Goal: Navigation & Orientation: Find specific page/section

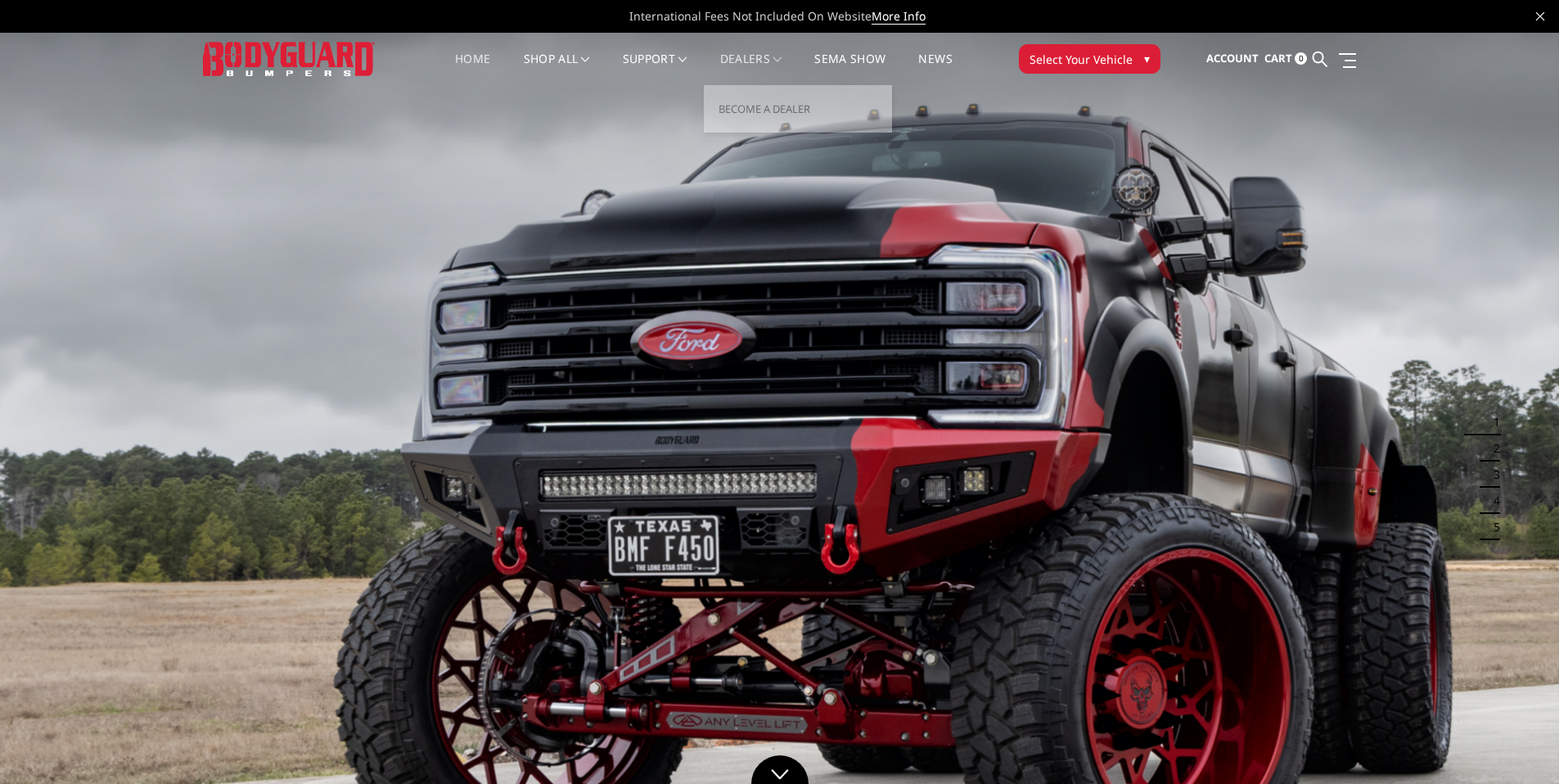
click at [746, 57] on link "Dealers" at bounding box center [750, 69] width 62 height 32
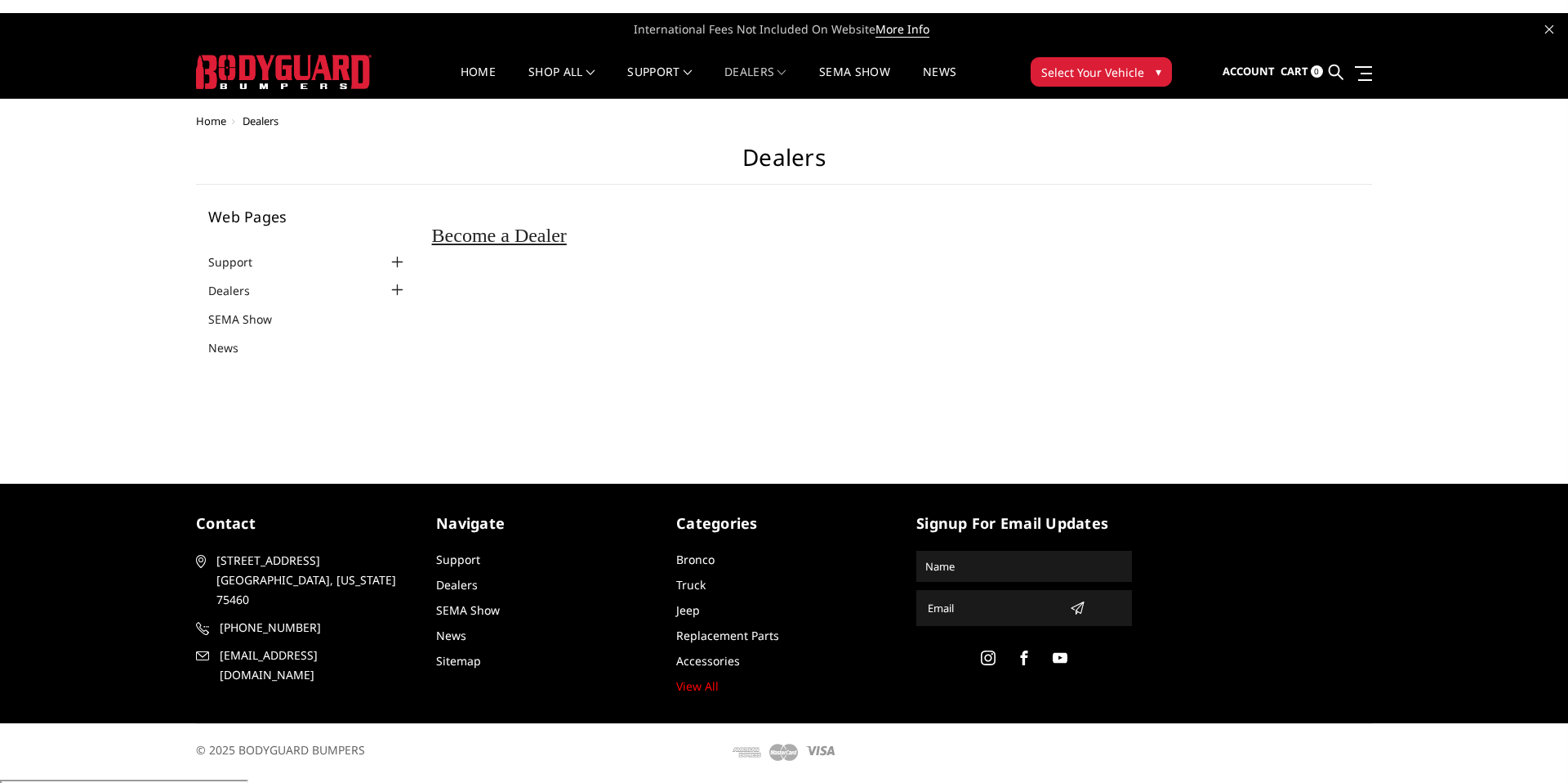
click at [328, 287] on li "Dealers Become a Dealer" at bounding box center [308, 290] width 200 height 19
click at [393, 285] on div at bounding box center [398, 290] width 20 height 20
click at [556, 127] on link "Bronco" at bounding box center [606, 122] width 175 height 31
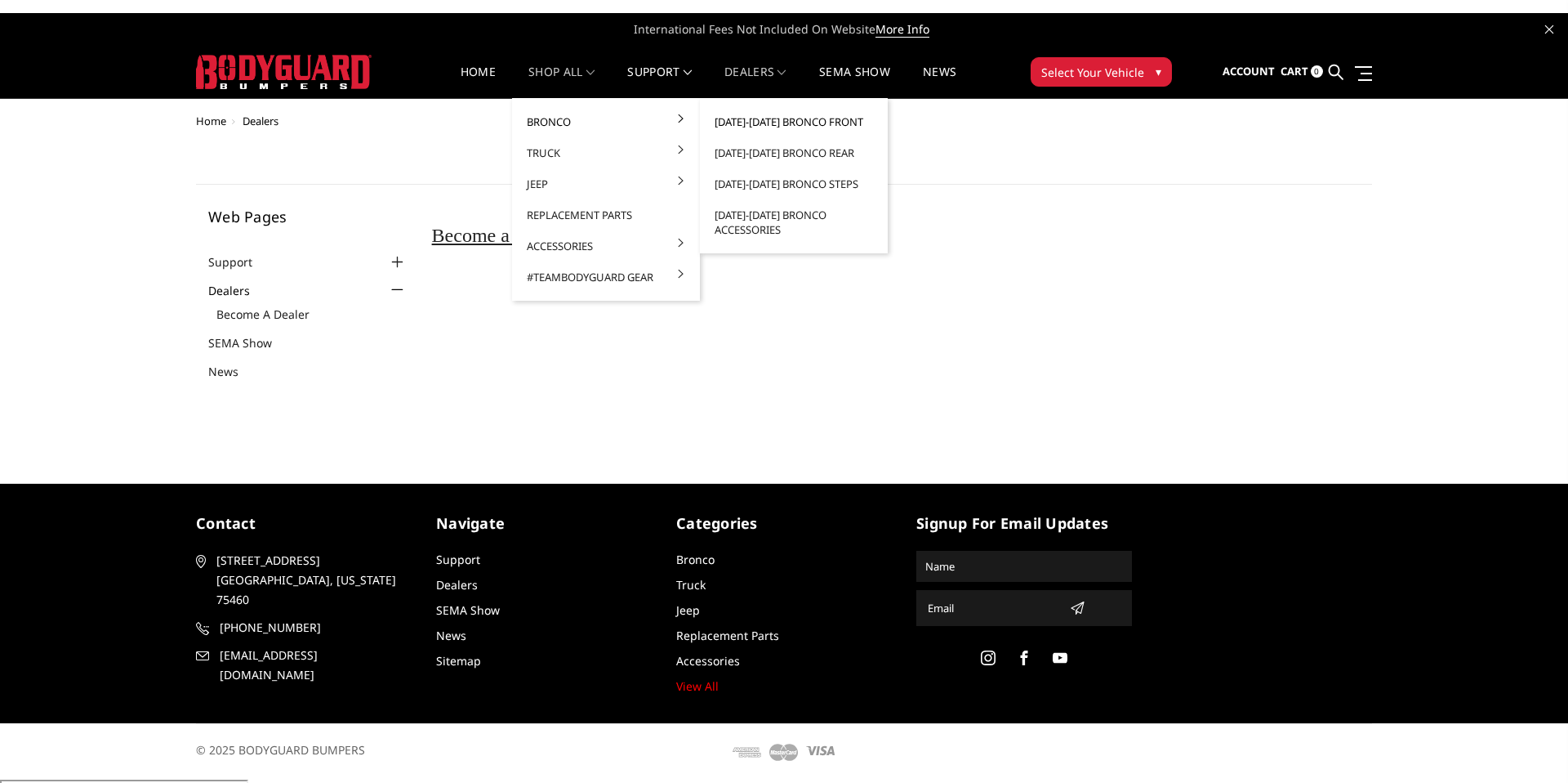
click at [760, 117] on link "[DATE]-[DATE] Bronco Front" at bounding box center [794, 122] width 175 height 31
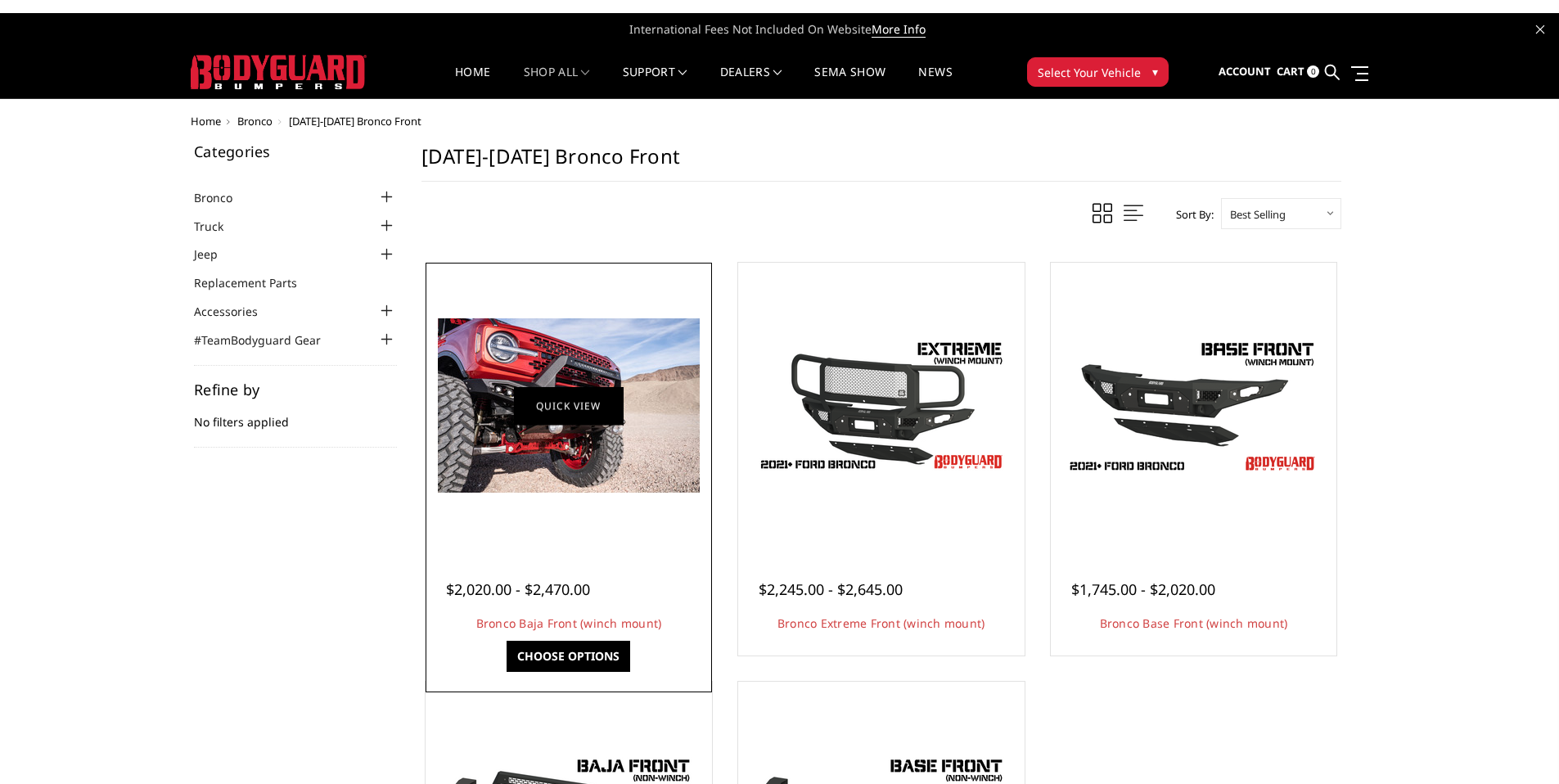
click at [564, 414] on link "Quick view" at bounding box center [568, 405] width 110 height 39
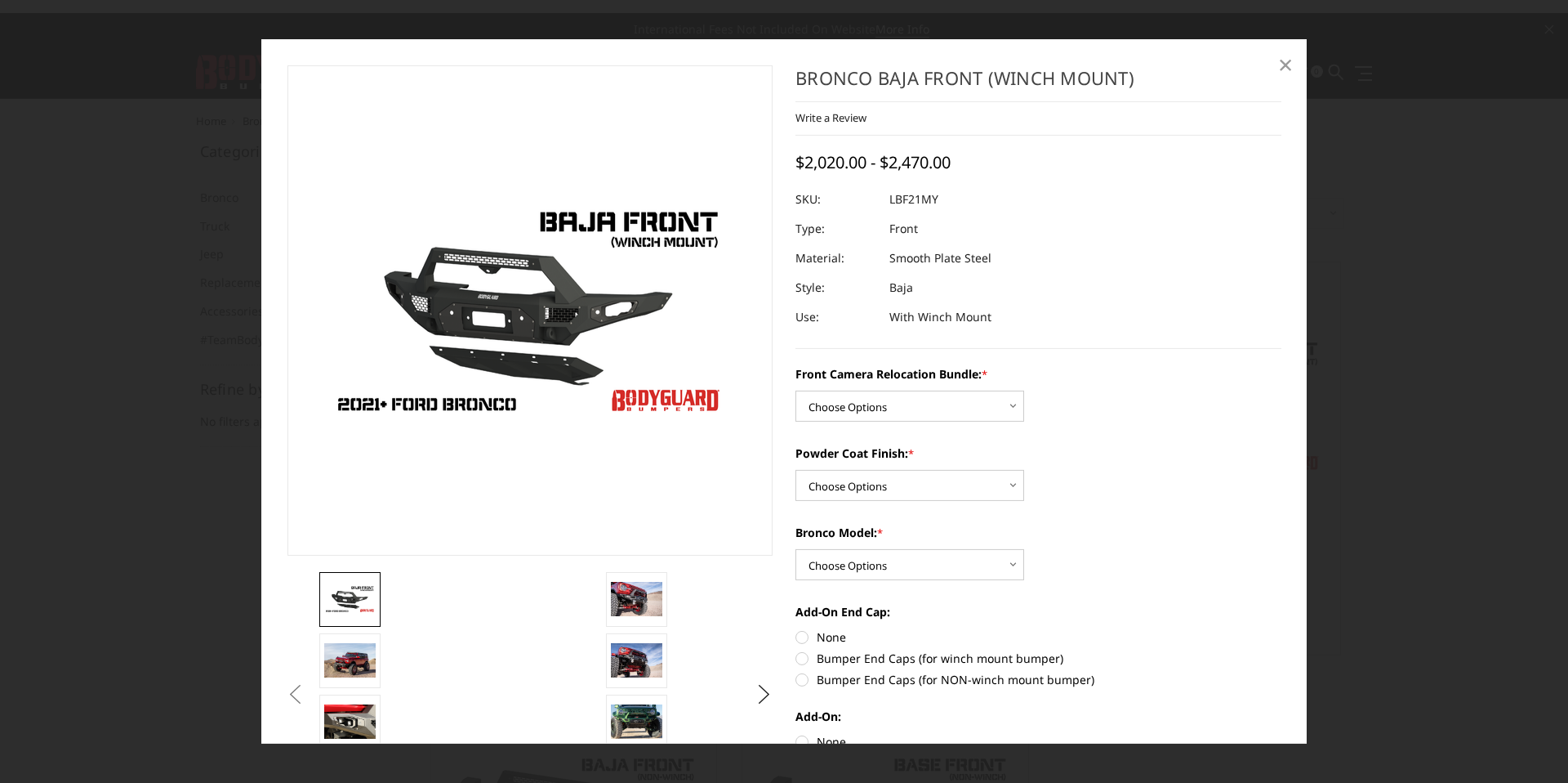
click at [1288, 59] on span "×" at bounding box center [1286, 64] width 15 height 35
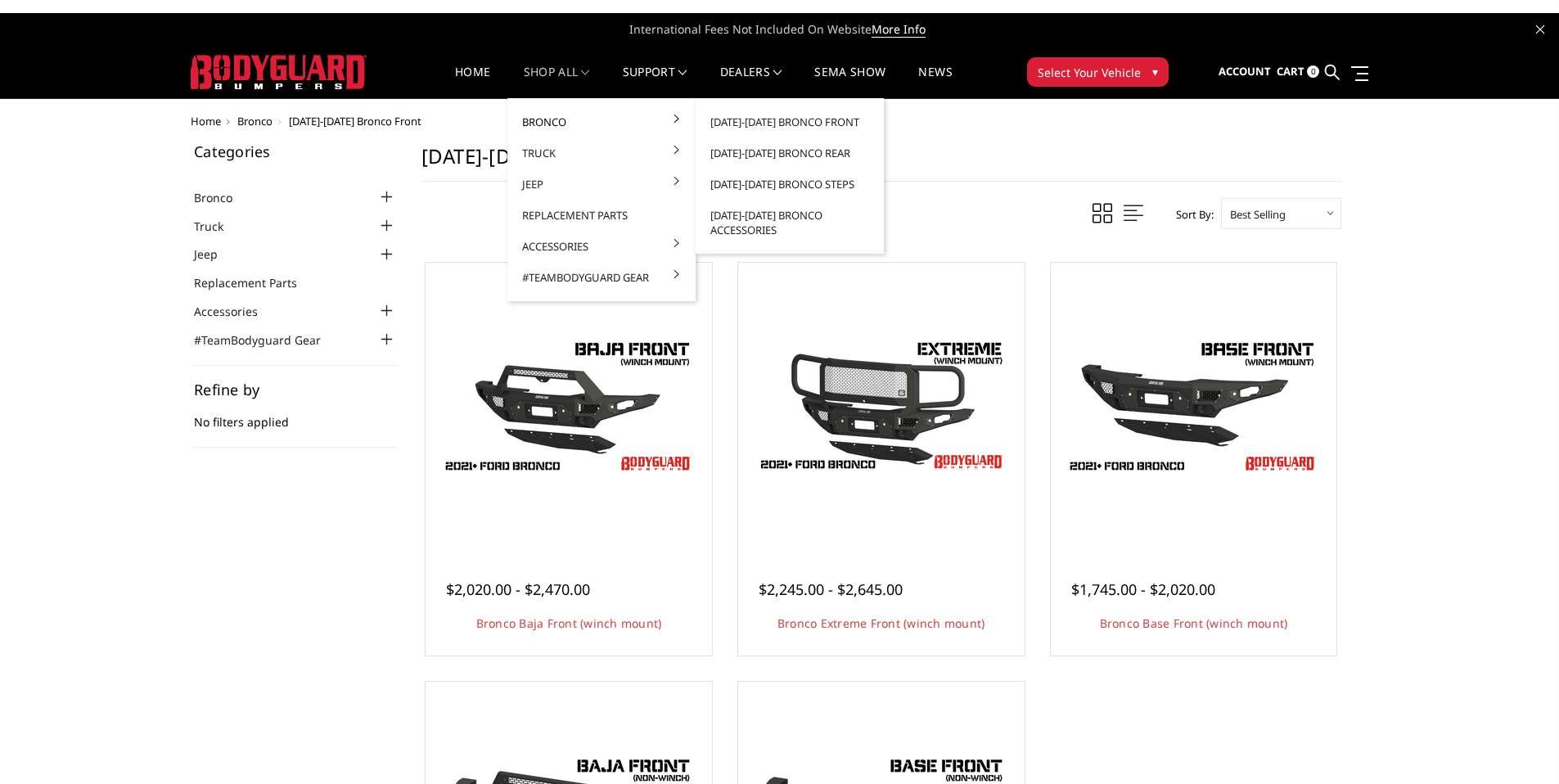
click at [562, 118] on link "Bronco" at bounding box center [601, 122] width 175 height 31
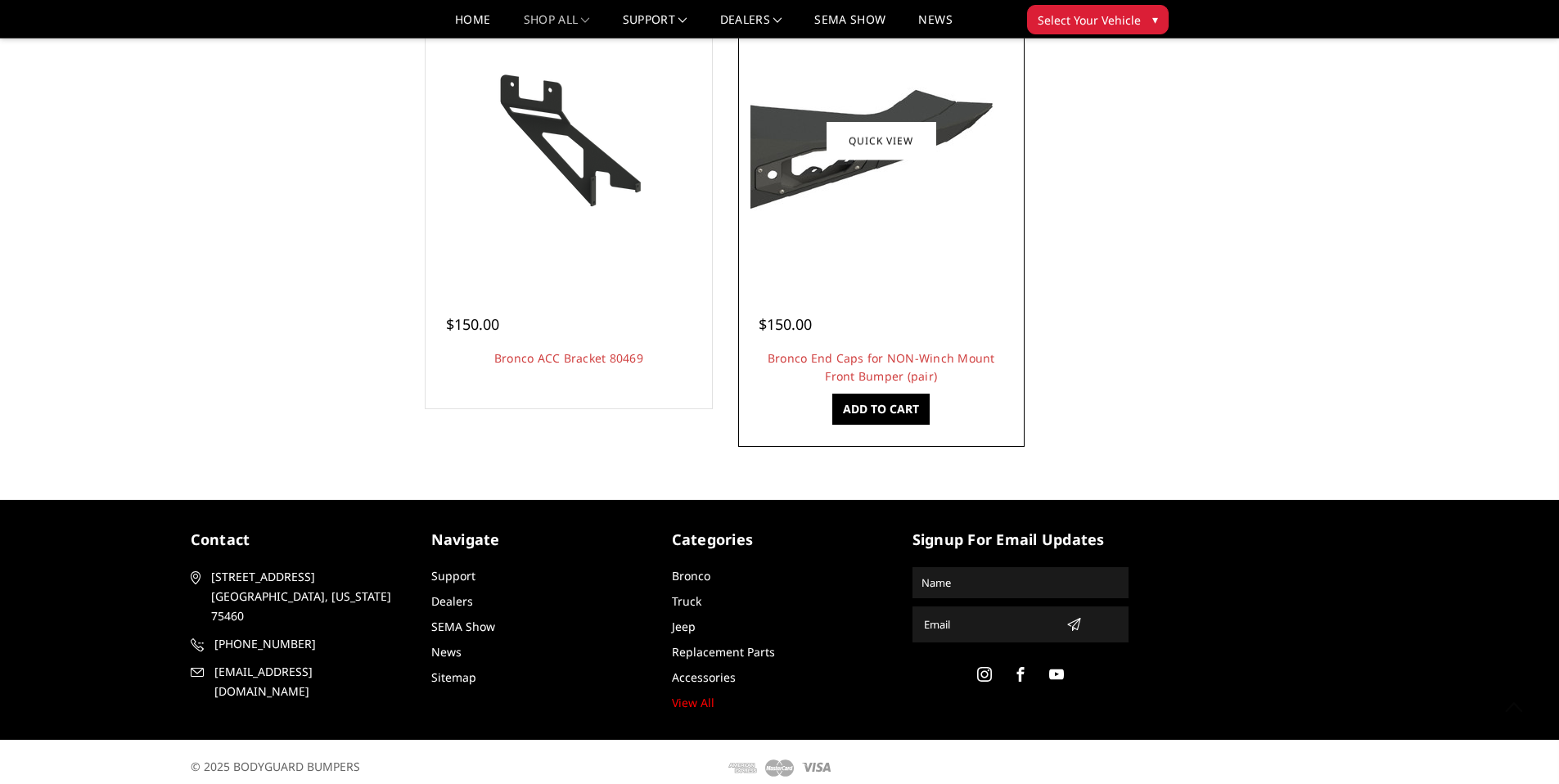
scroll to position [3827, 0]
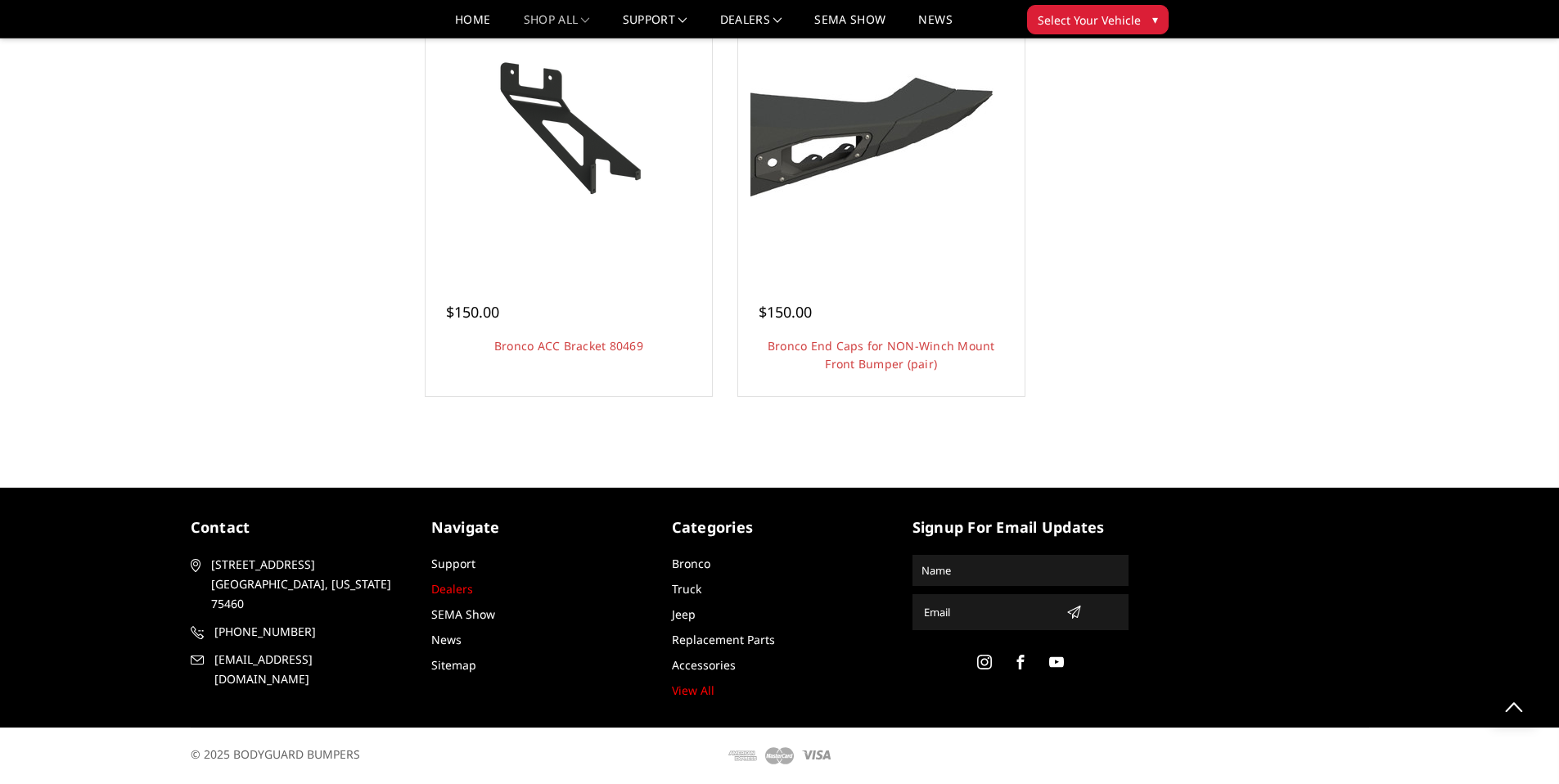
click at [458, 589] on link "Dealers" at bounding box center [452, 588] width 42 height 16
